Goal: Task Accomplishment & Management: Manage account settings

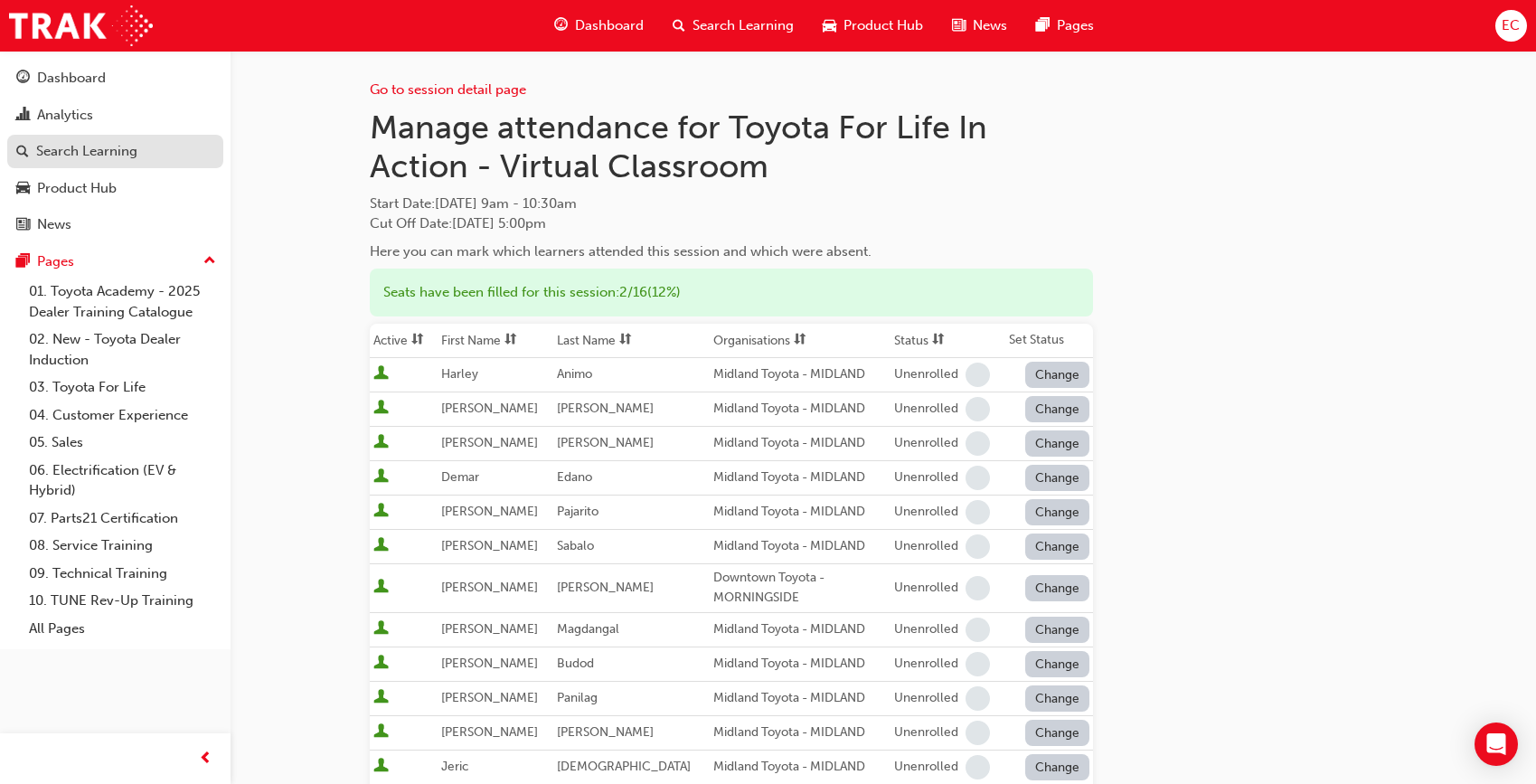
click at [129, 156] on div "Search Learning" at bounding box center [87, 151] width 102 height 21
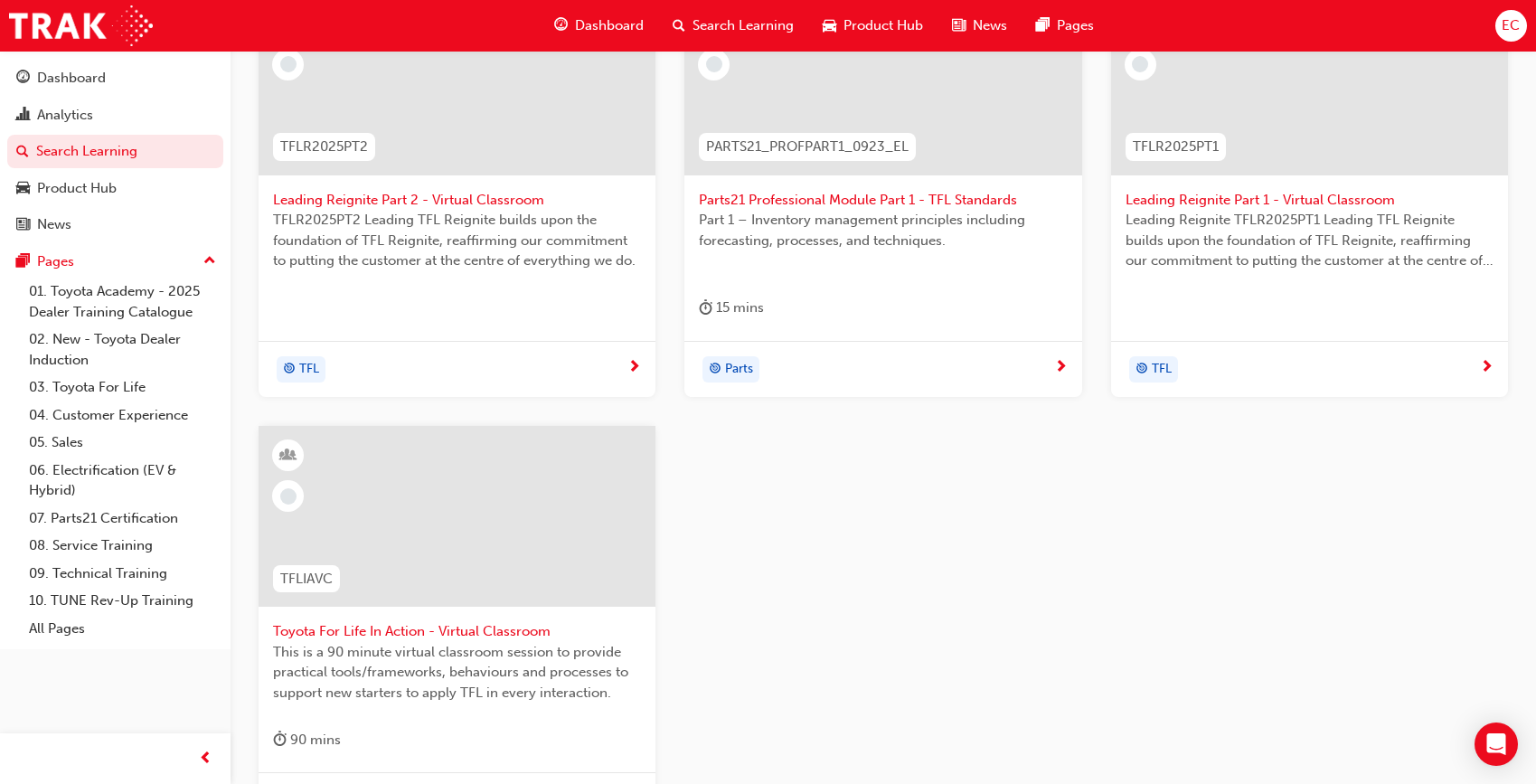
scroll to position [531, 0]
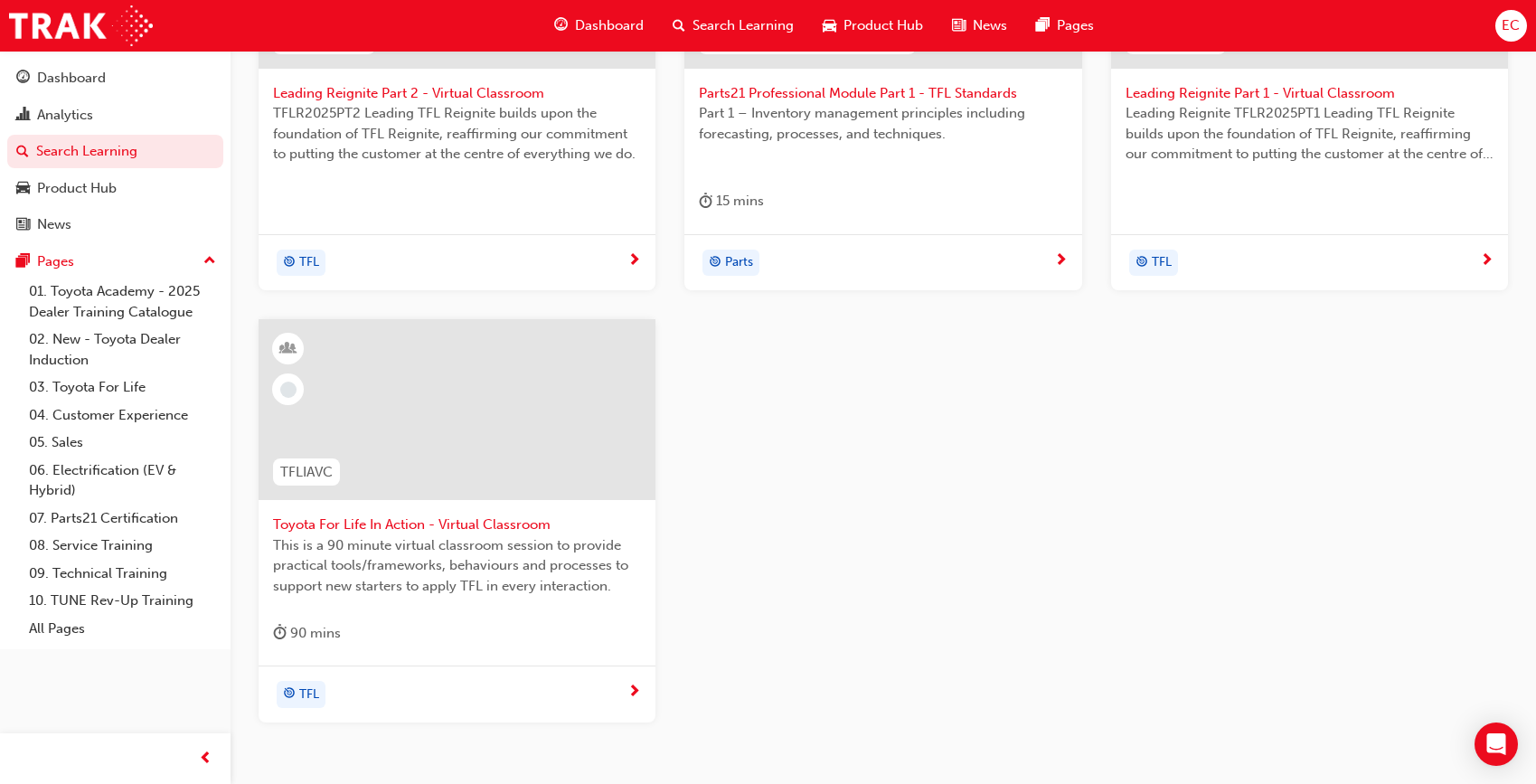
click at [478, 518] on span "Toyota For Life In Action - Virtual Classroom" at bounding box center [457, 525] width 368 height 21
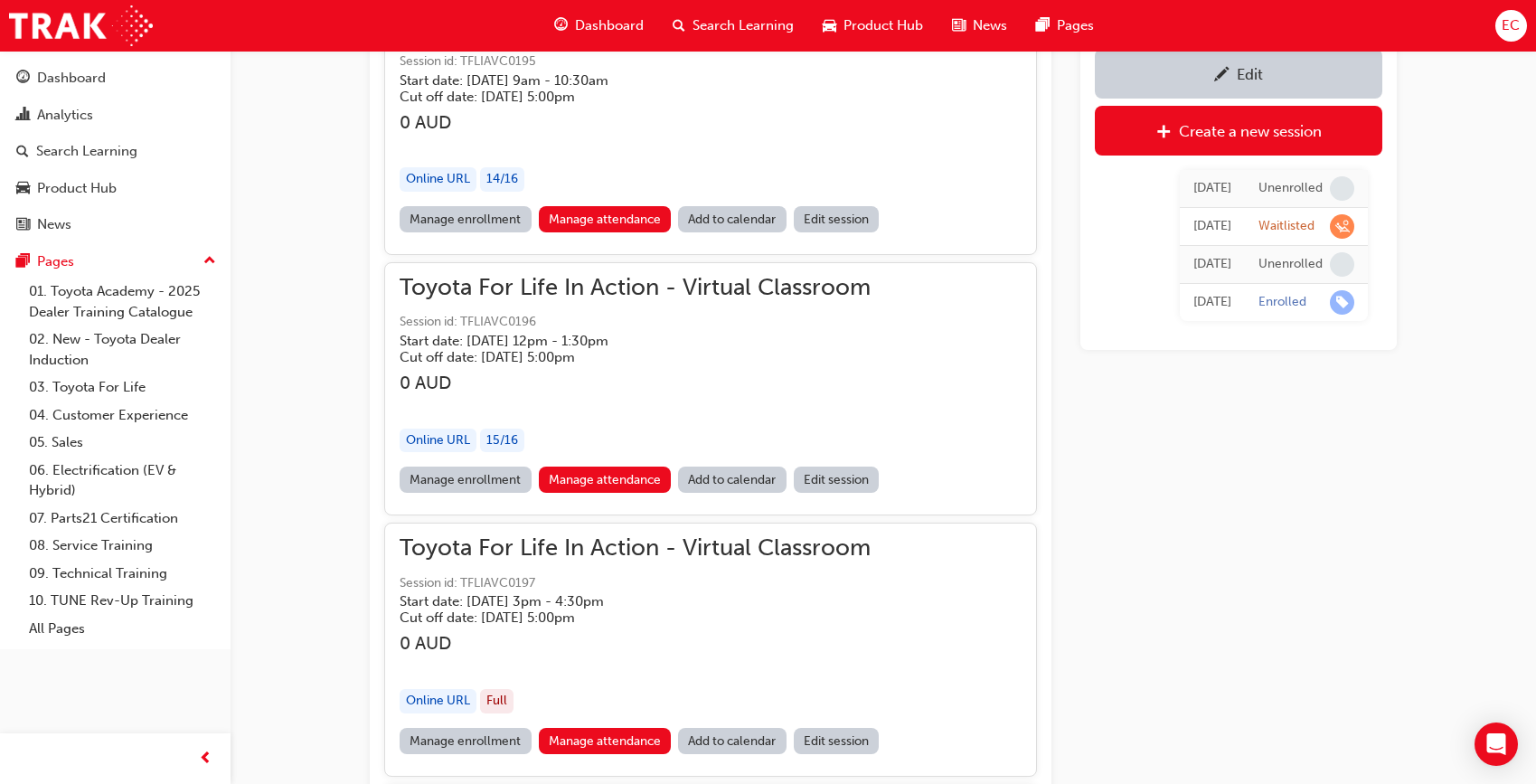
scroll to position [1433, 0]
click at [590, 730] on link "Manage attendance" at bounding box center [605, 739] width 133 height 26
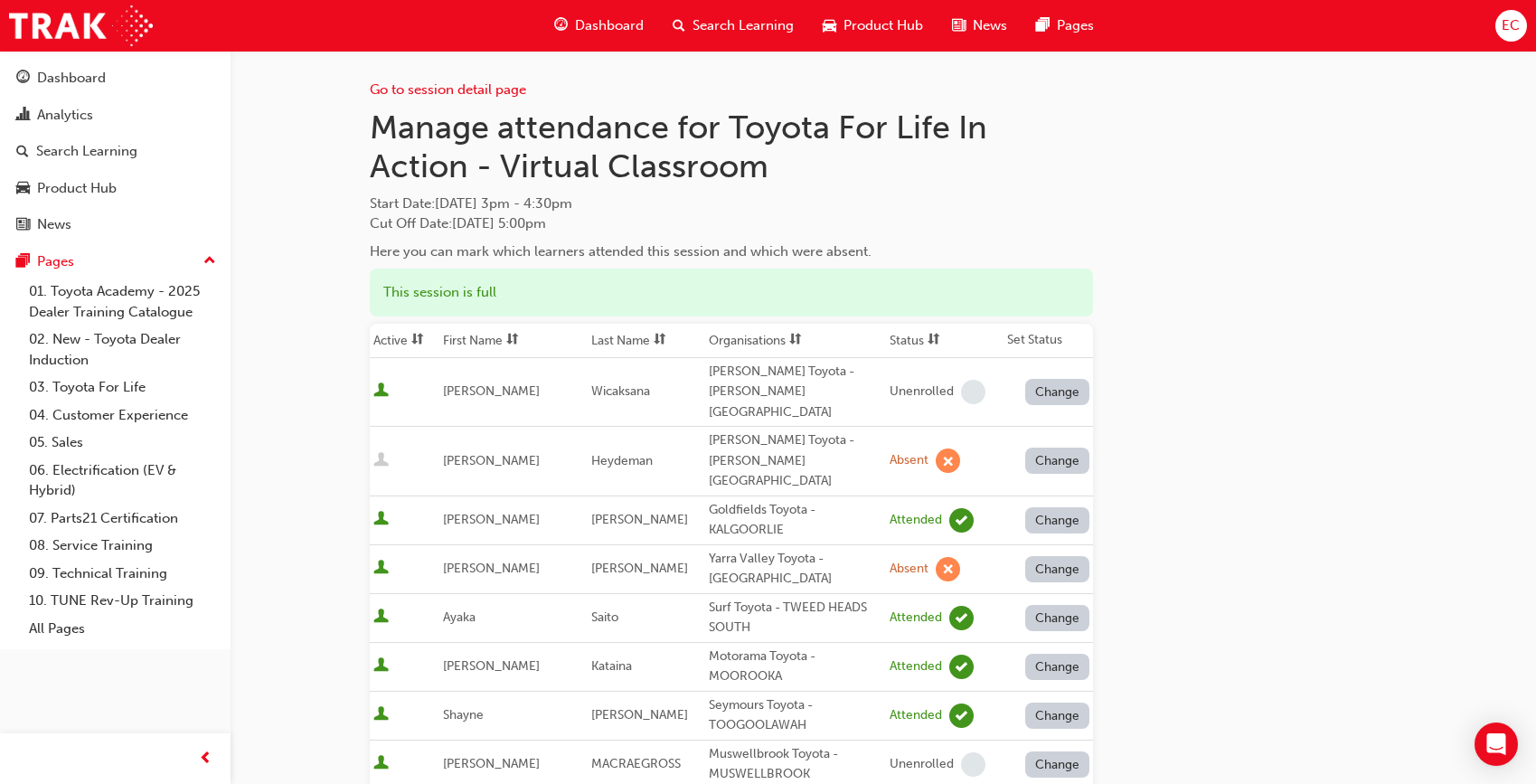
click at [479, 344] on th "First Name" at bounding box center [514, 340] width 148 height 34
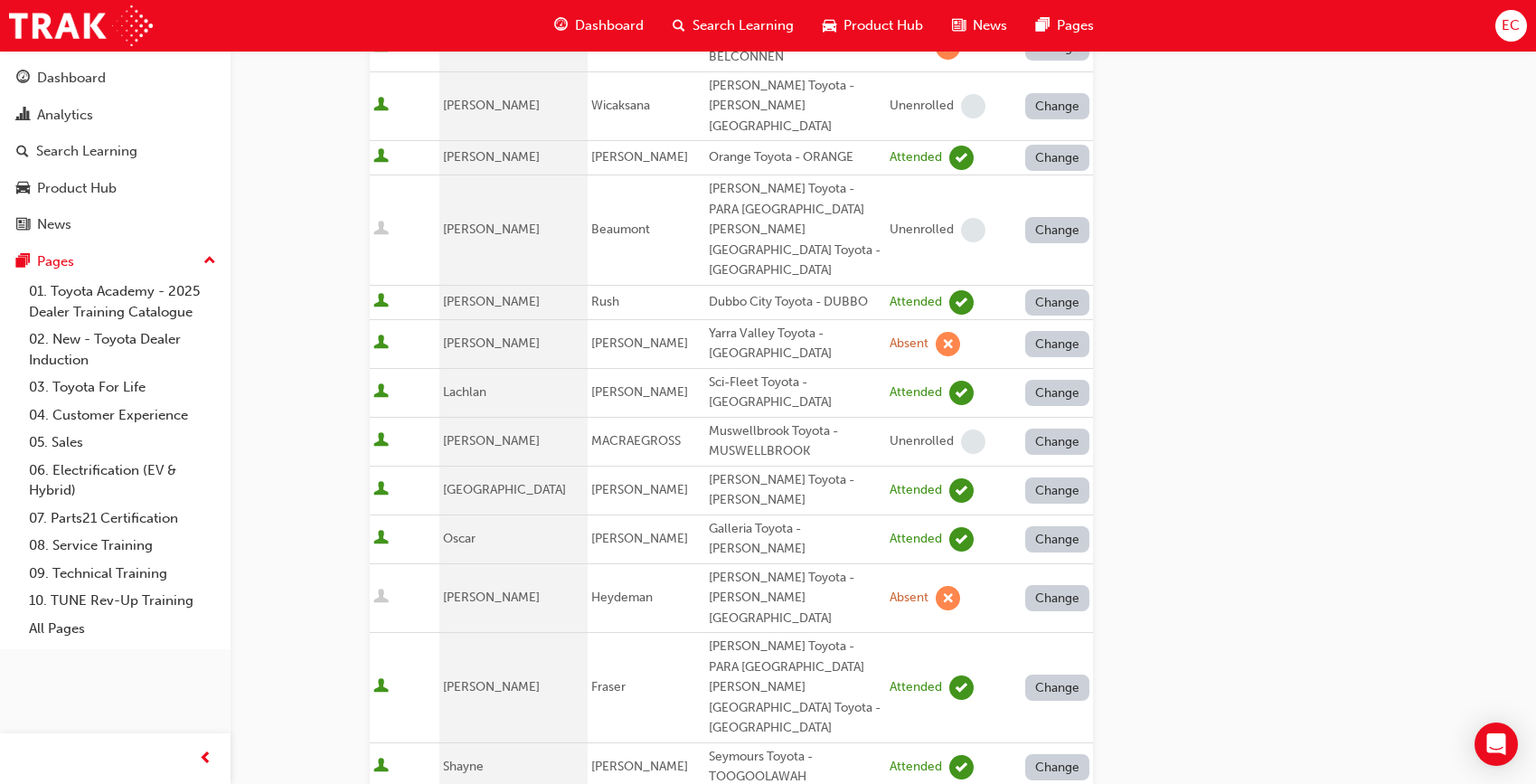
scroll to position [693, 0]
